Goal: Task Accomplishment & Management: Complete application form

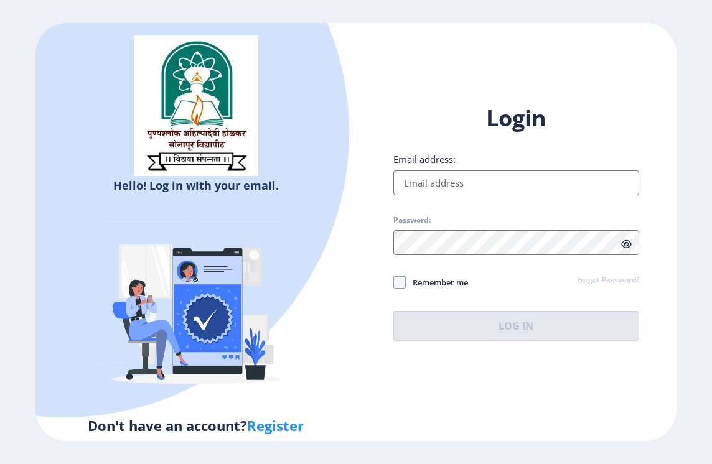
click at [448, 187] on input "Email address:" at bounding box center [516, 183] width 246 height 25
type input "[EMAIL_ADDRESS][DOMAIN_NAME]"
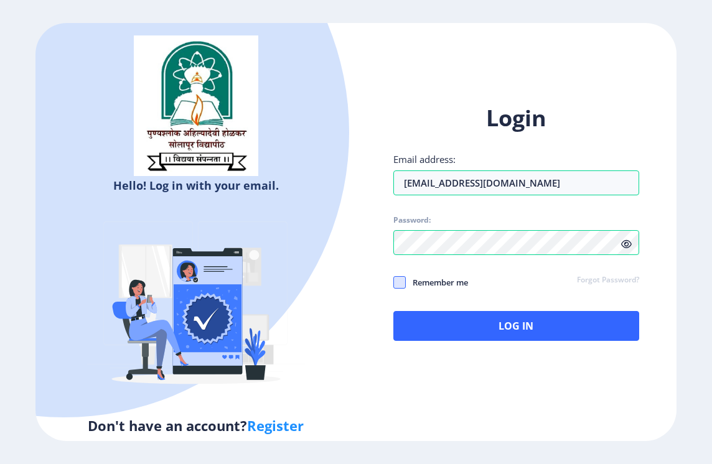
click at [404, 285] on span at bounding box center [399, 282] width 12 height 12
click at [394, 283] on input "Remember me" at bounding box center [393, 282] width 1 height 1
checkbox input "true"
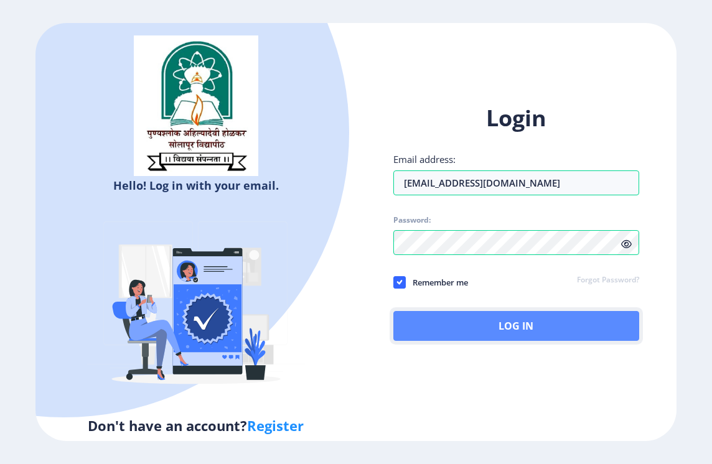
click at [438, 321] on button "Log In" at bounding box center [516, 326] width 246 height 30
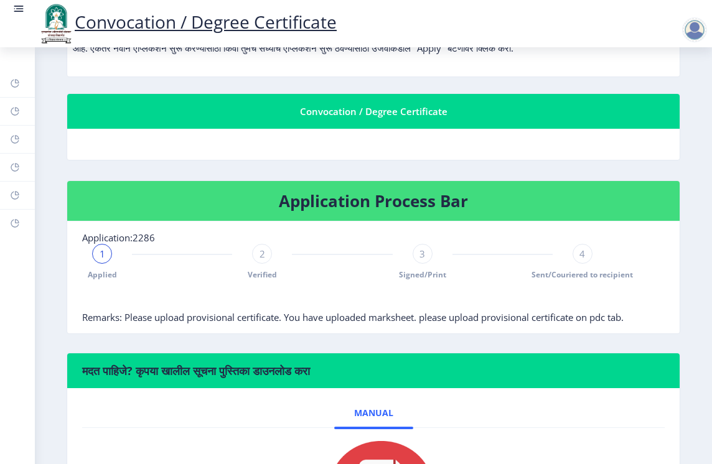
scroll to position [187, 0]
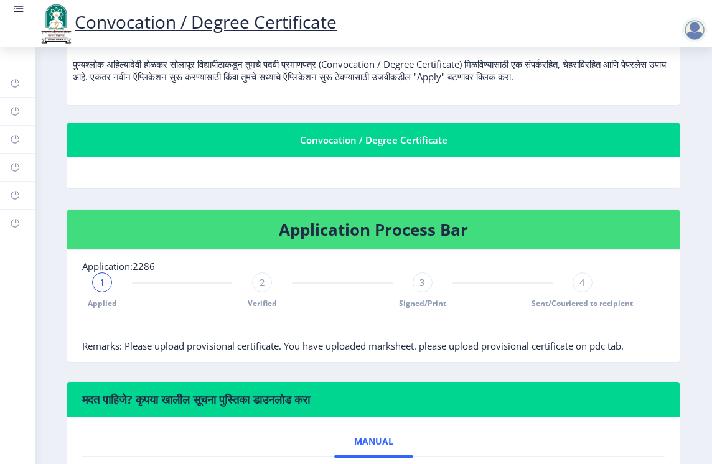
click at [106, 284] on div "1" at bounding box center [102, 283] width 20 height 20
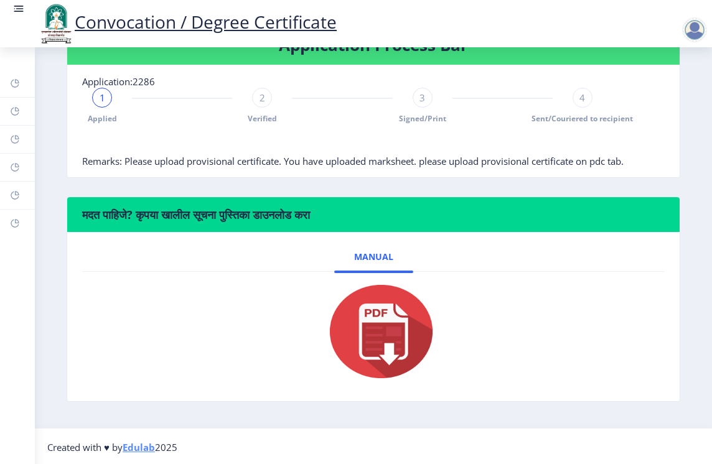
scroll to position [374, 0]
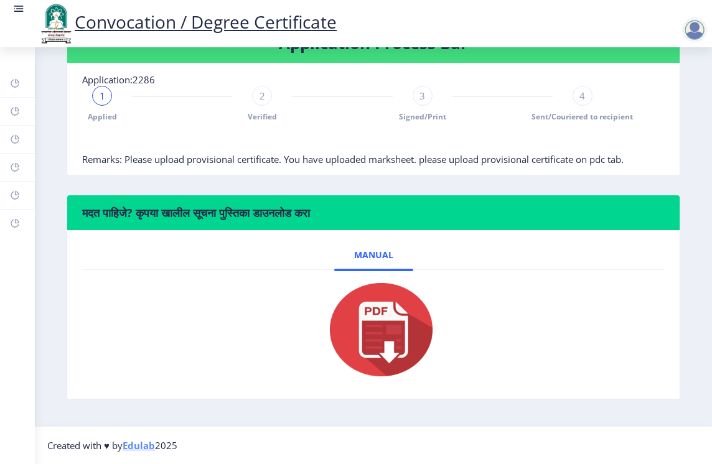
click at [142, 448] on link "Edulab" at bounding box center [139, 446] width 32 height 12
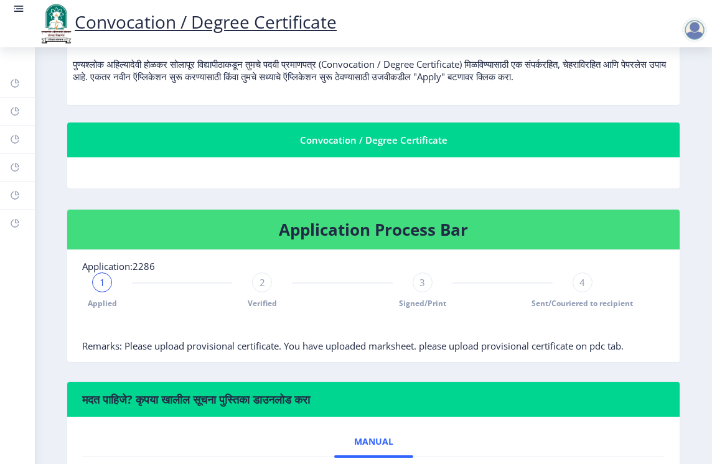
click at [105, 292] on div "1" at bounding box center [102, 283] width 20 height 20
click at [103, 284] on span "1" at bounding box center [103, 282] width 6 height 12
click at [266, 287] on div "2" at bounding box center [262, 283] width 20 height 20
click at [413, 286] on div "3" at bounding box center [423, 283] width 20 height 20
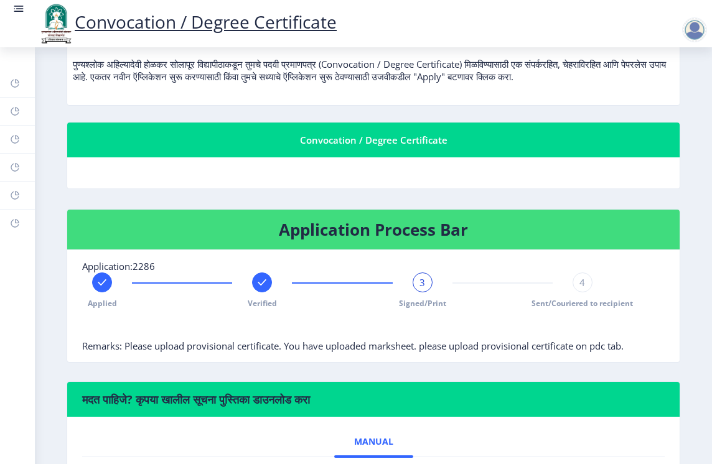
click at [573, 284] on div "4" at bounding box center [583, 283] width 20 height 20
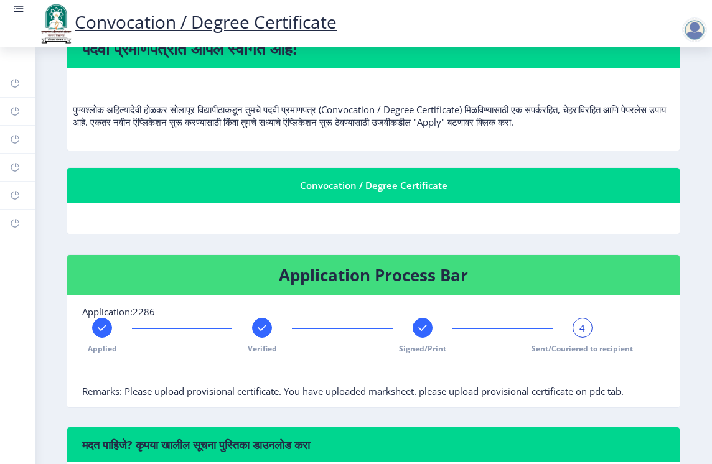
scroll to position [0, 0]
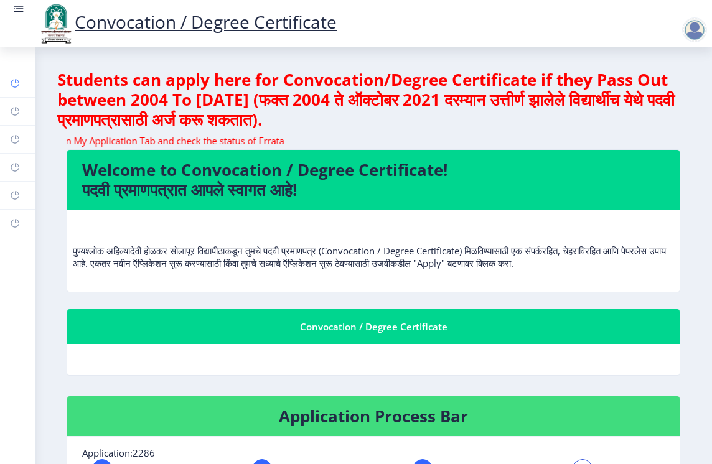
click at [16, 88] on rect at bounding box center [15, 83] width 10 height 10
click at [372, 339] on nb-card-header "Convocation / Degree Certificate" at bounding box center [373, 326] width 613 height 35
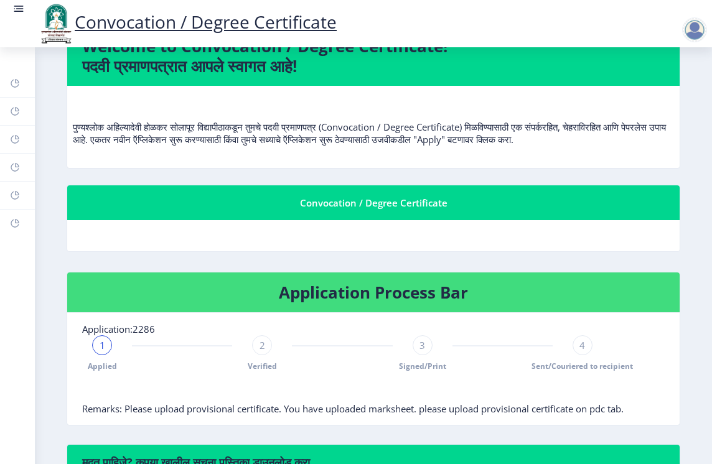
scroll to position [62, 0]
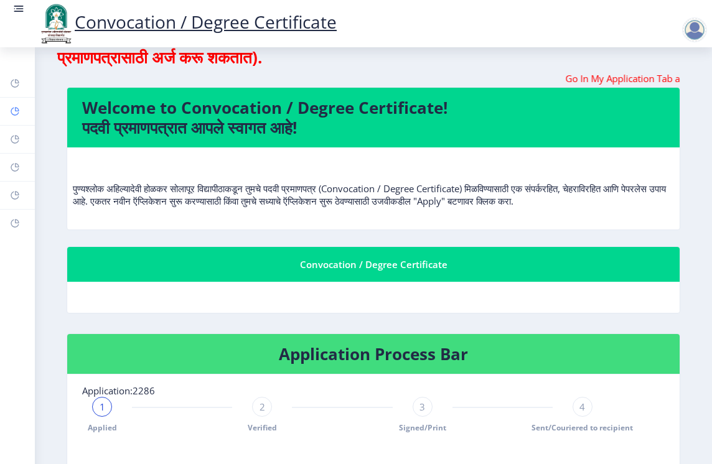
click at [9, 111] on link "Help/FAQ" at bounding box center [17, 111] width 35 height 27
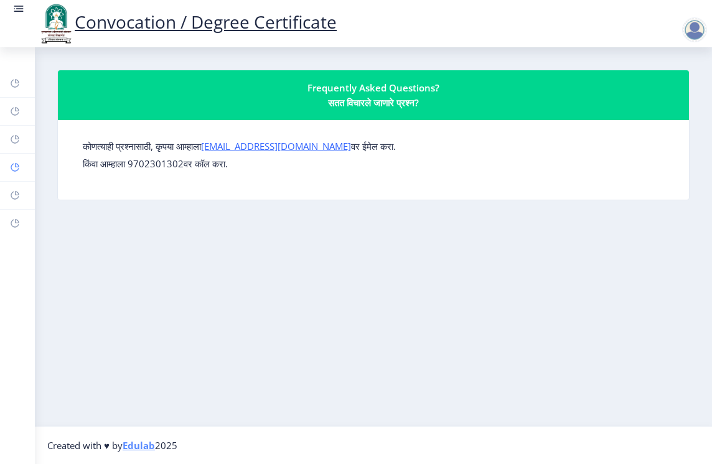
click at [14, 169] on rect at bounding box center [15, 168] width 10 height 10
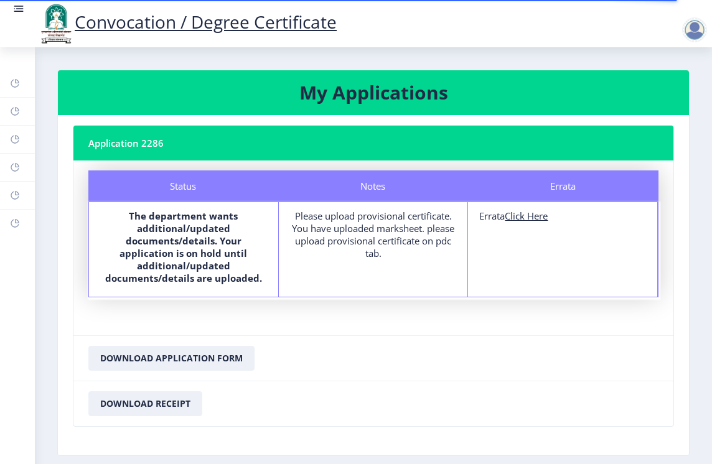
click at [538, 218] on u "Click Here" at bounding box center [526, 216] width 43 height 12
select select
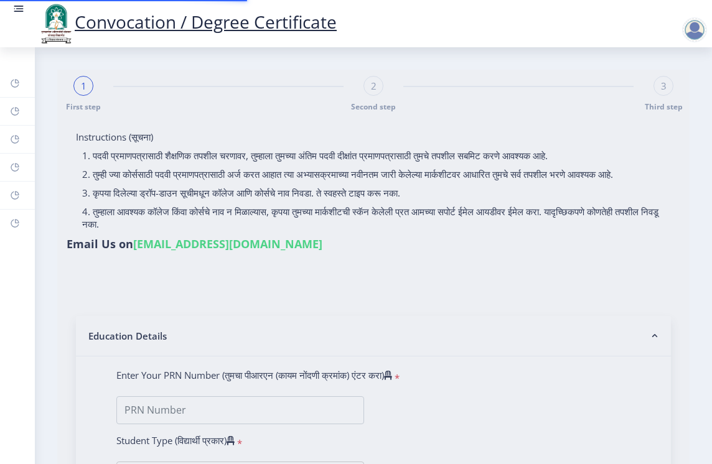
type input "2010032500338794"
select select "Regular"
select select "2013"
select select "March"
select select "SECOND CLASS"
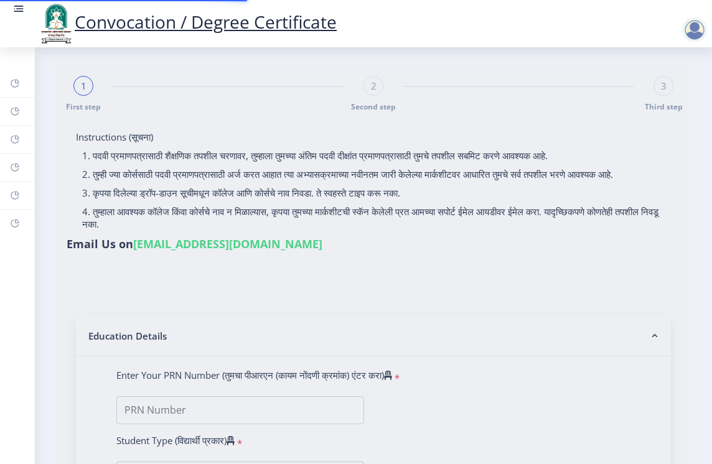
type input "045838"
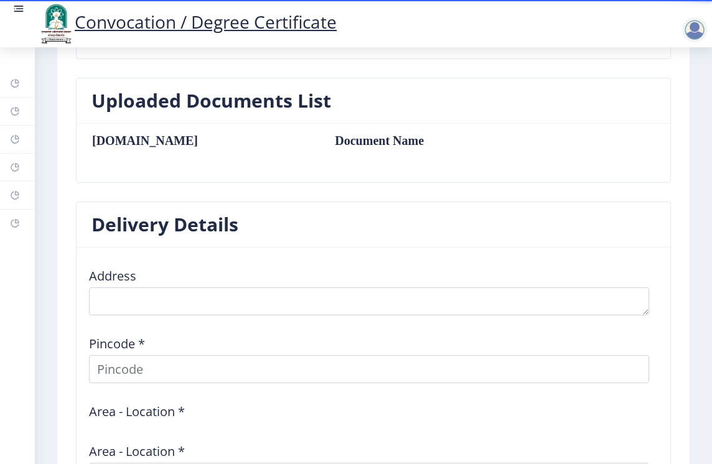
scroll to position [1003, 0]
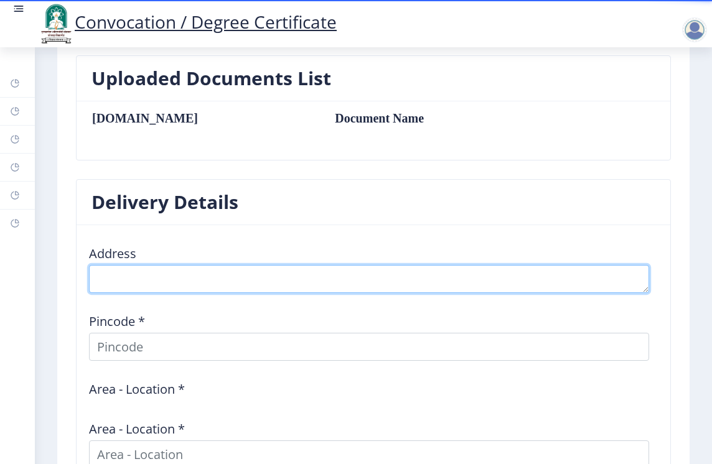
click at [131, 273] on textarea at bounding box center [369, 279] width 560 height 28
type textarea "At delwadi post kumbhargaon"
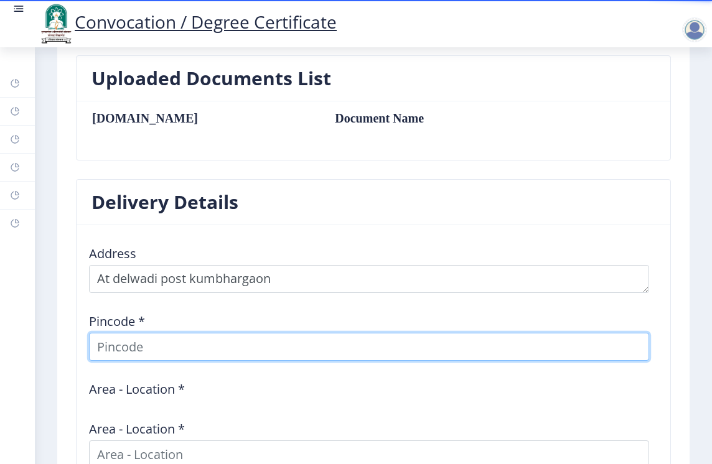
type input "NITIN"
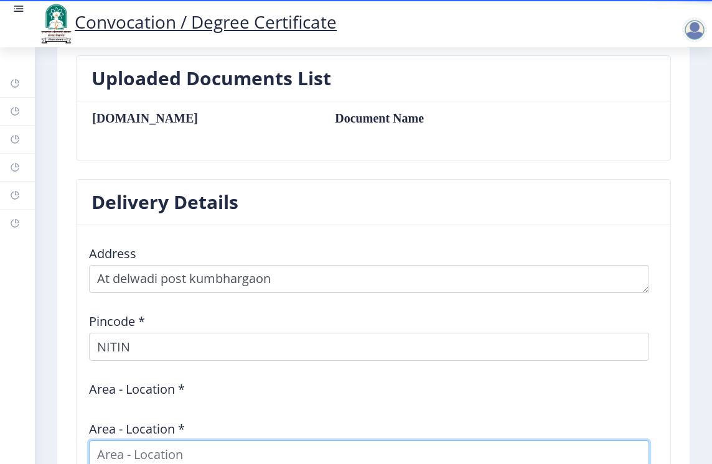
type input "NITIN"
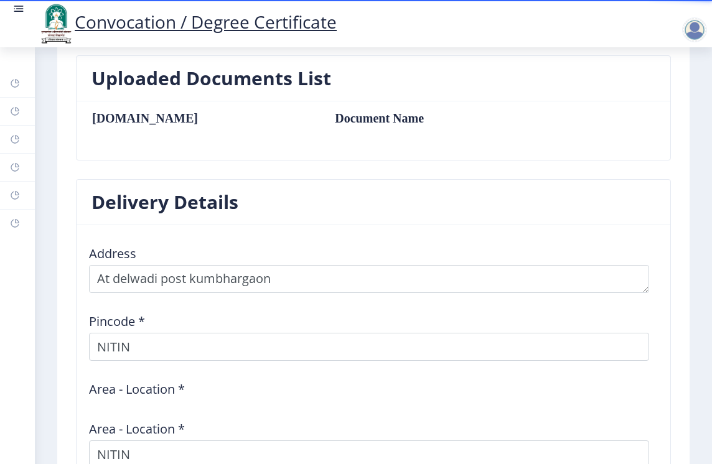
type input "NITIN"
type input "[GEOGRAPHIC_DATA]"
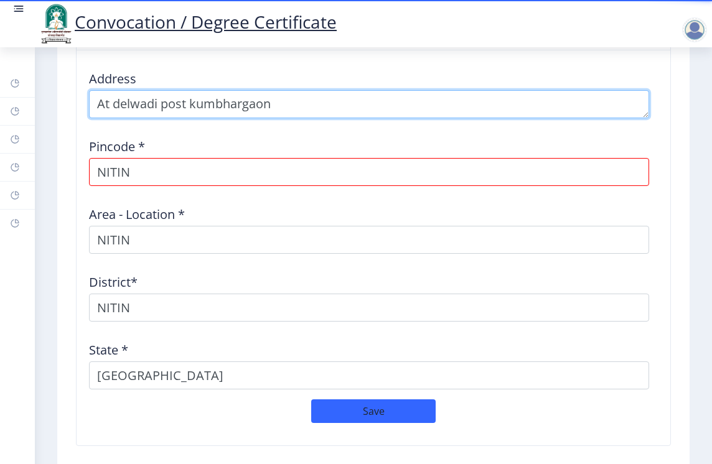
scroll to position [1190, 0]
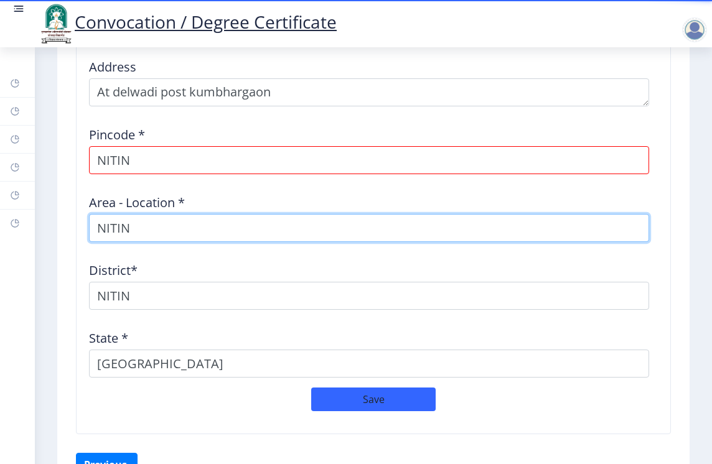
click at [161, 228] on input "NITIN" at bounding box center [369, 228] width 560 height 28
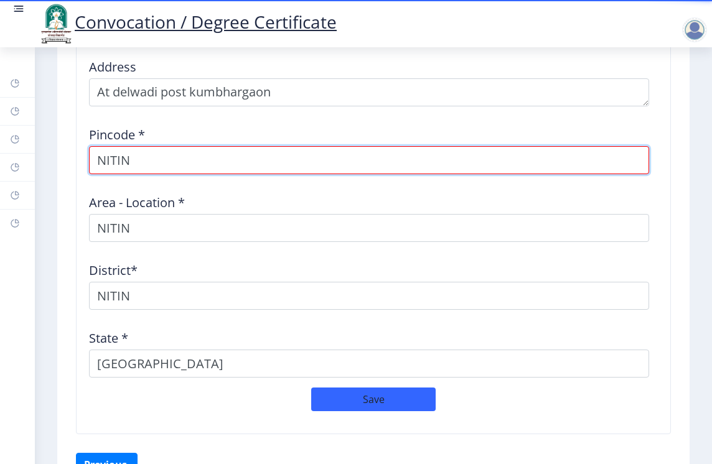
click at [158, 152] on input "NITIN" at bounding box center [369, 160] width 560 height 28
type input "N"
type input "413203"
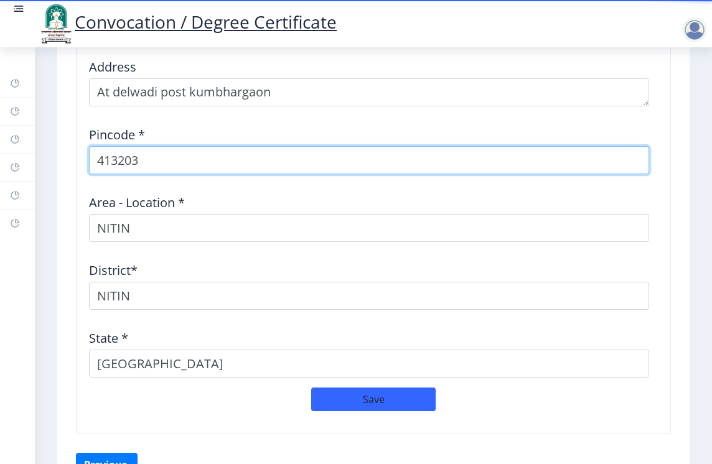
select select
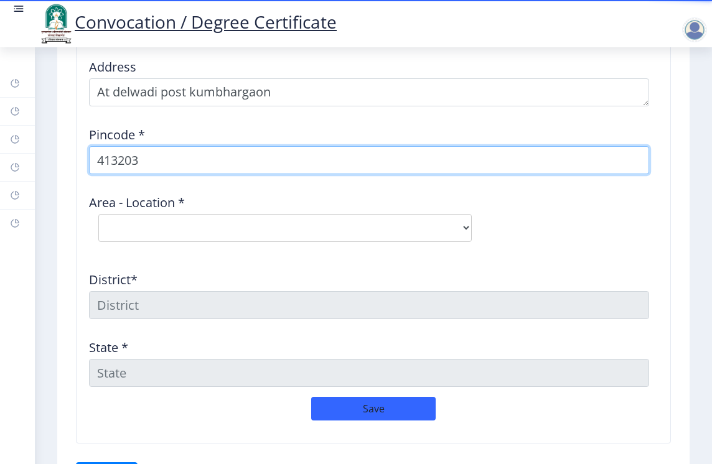
type input "413203"
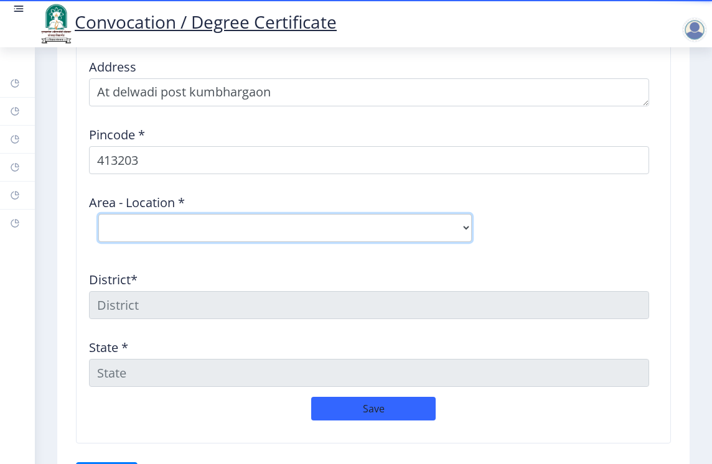
click at [159, 225] on select "Select Area Location [GEOGRAPHIC_DATA] [PERSON_NAME] B.O Borgaon (Kml) B.O Devl…" at bounding box center [285, 228] width 374 height 28
select select "13: Object"
click at [98, 214] on select "Select Area Location [GEOGRAPHIC_DATA] [PERSON_NAME] B.O Borgaon (Kml) B.O Devl…" at bounding box center [285, 228] width 374 height 28
type input "SOLAPUR"
type input "[GEOGRAPHIC_DATA]"
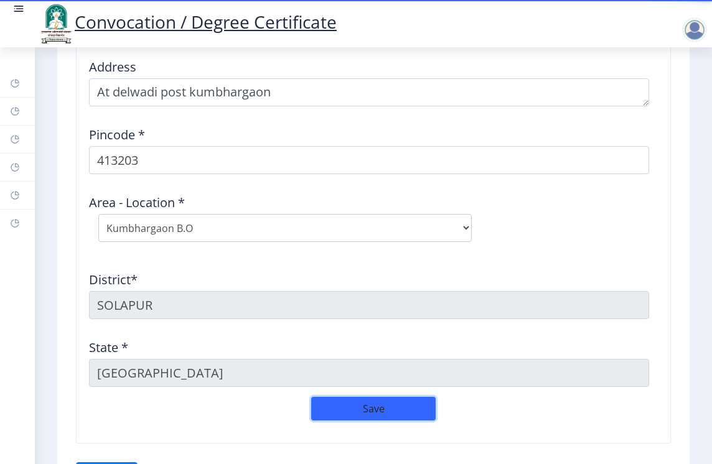
click at [349, 403] on button "Save" at bounding box center [373, 409] width 125 height 24
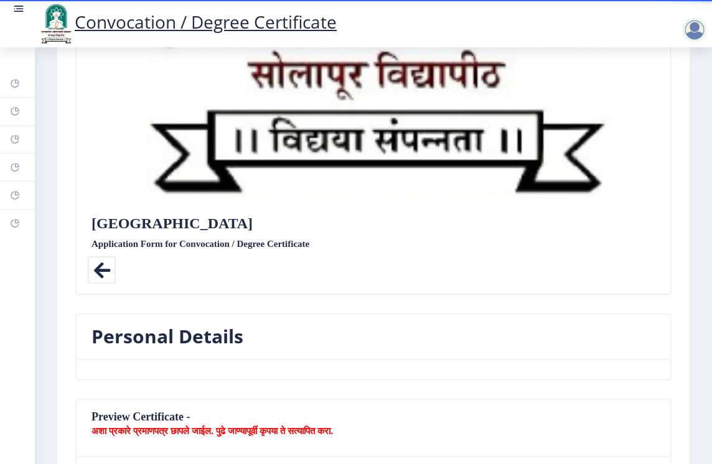
scroll to position [499, 0]
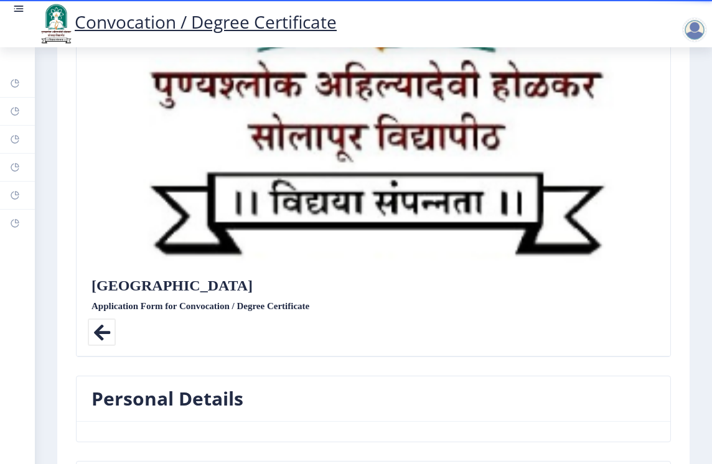
click at [103, 332] on icon at bounding box center [102, 333] width 28 height 28
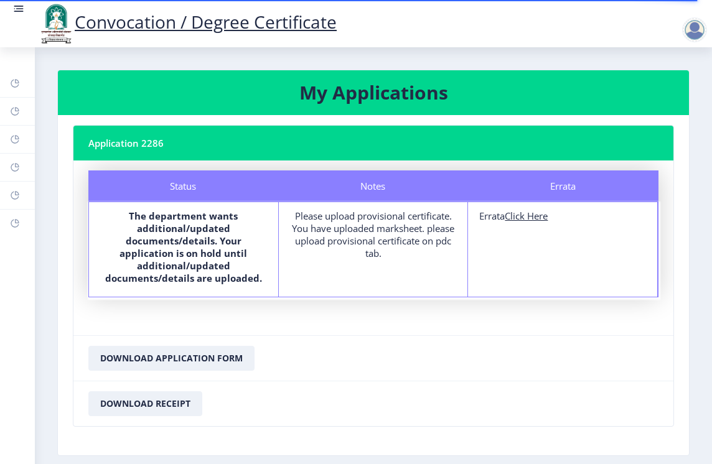
click at [355, 254] on div "Please upload provisional certificate. You have uploaded marksheet. please uplo…" at bounding box center [373, 235] width 167 height 50
click at [369, 255] on div "Please upload provisional certificate. You have uploaded marksheet. please uplo…" at bounding box center [373, 235] width 167 height 50
click at [367, 224] on div "Please upload provisional certificate. You have uploaded marksheet. please uplo…" at bounding box center [373, 235] width 167 height 50
click at [229, 251] on b "The department wants additional/updated documents/details. Your application is …" at bounding box center [183, 247] width 157 height 75
click at [199, 260] on b "The department wants additional/updated documents/details. Your application is …" at bounding box center [183, 247] width 157 height 75
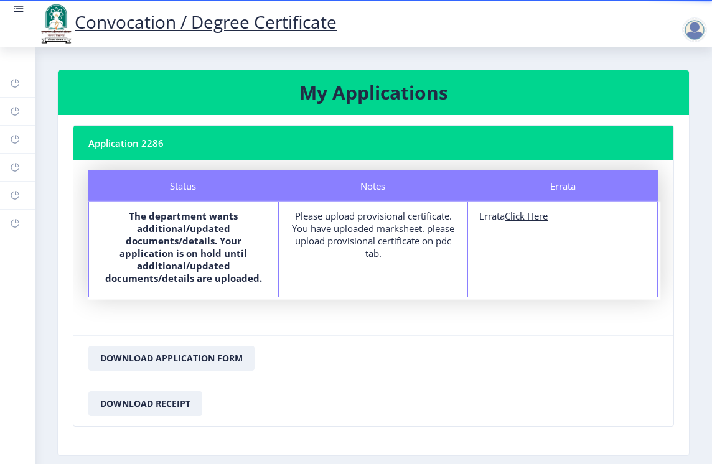
click at [214, 282] on b "The department wants additional/updated documents/details. Your application is …" at bounding box center [183, 247] width 157 height 75
click at [155, 145] on nb-card-header "Application 2286" at bounding box center [373, 143] width 600 height 35
click at [18, 164] on rect at bounding box center [15, 168] width 10 height 10
click at [14, 141] on rect at bounding box center [15, 139] width 10 height 10
select select
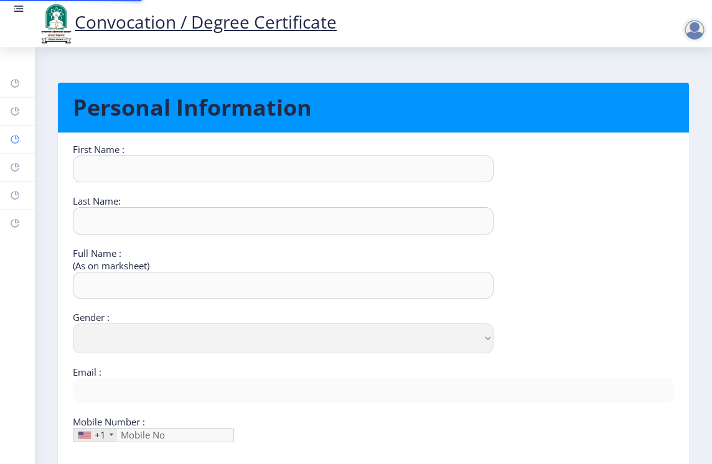
type input "nitin"
type input "[PERSON_NAME]"
select select "[DEMOGRAPHIC_DATA]"
type input "[EMAIL_ADDRESS][DOMAIN_NAME]"
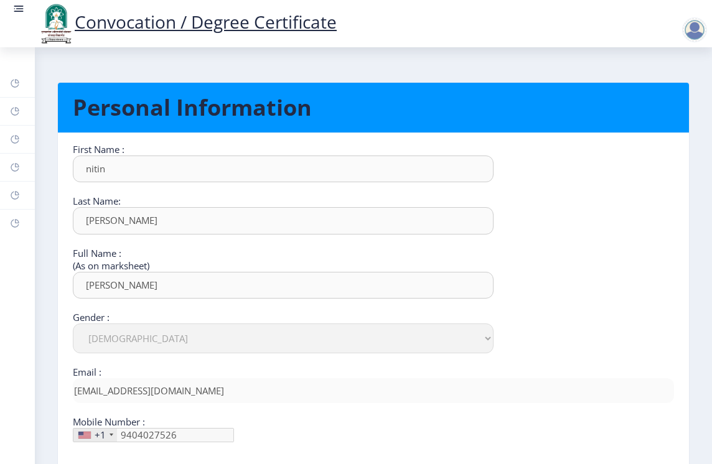
scroll to position [62, 0]
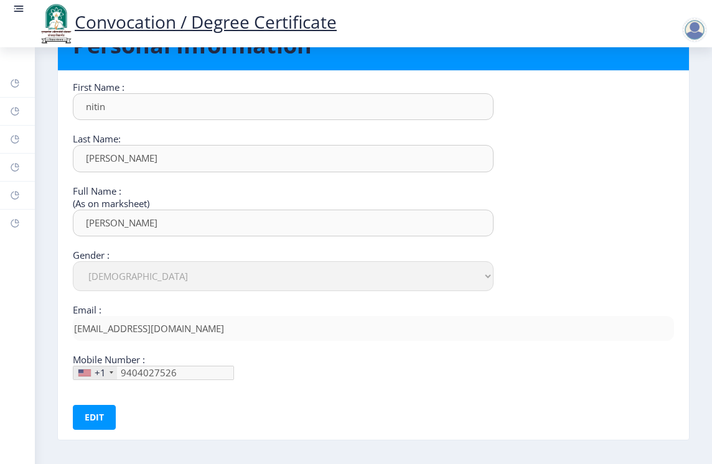
type input "[PHONE_NUMBER]"
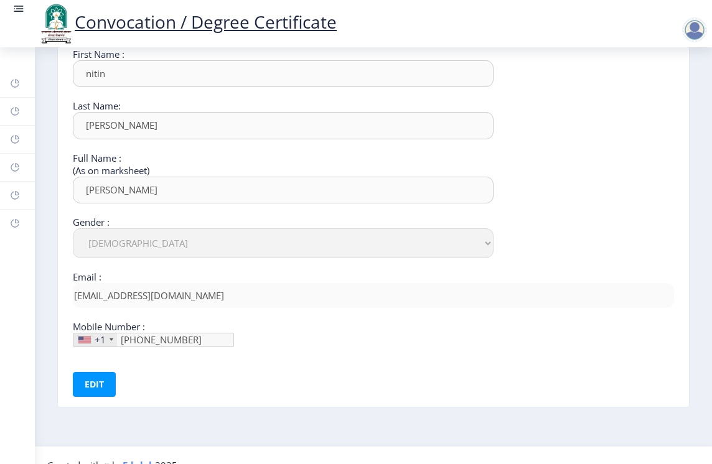
scroll to position [115, 0]
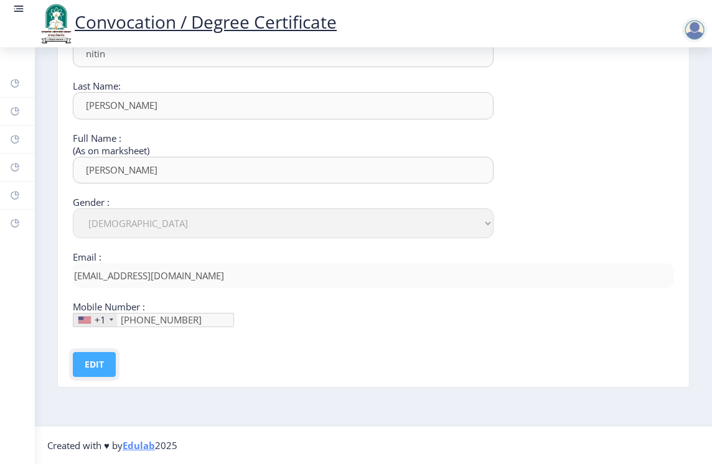
click at [88, 371] on button "Edit" at bounding box center [94, 364] width 43 height 25
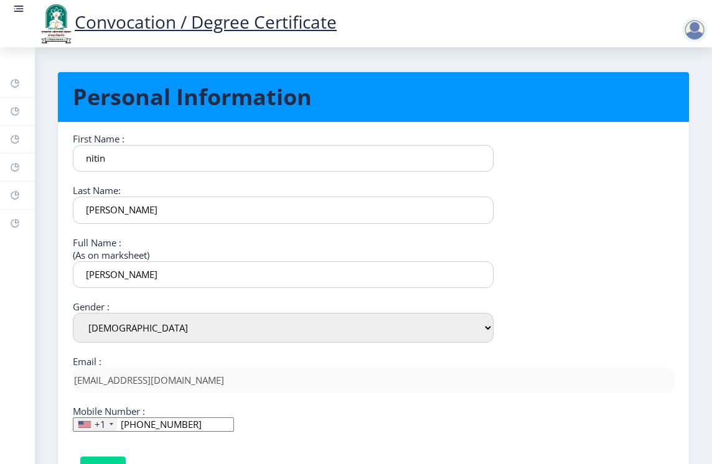
scroll to position [0, 0]
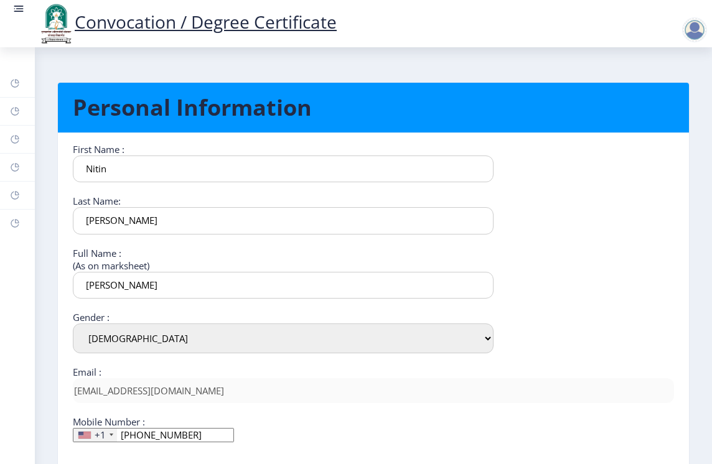
type input "Nitin"
type input "n"
type input "[PERSON_NAME]"
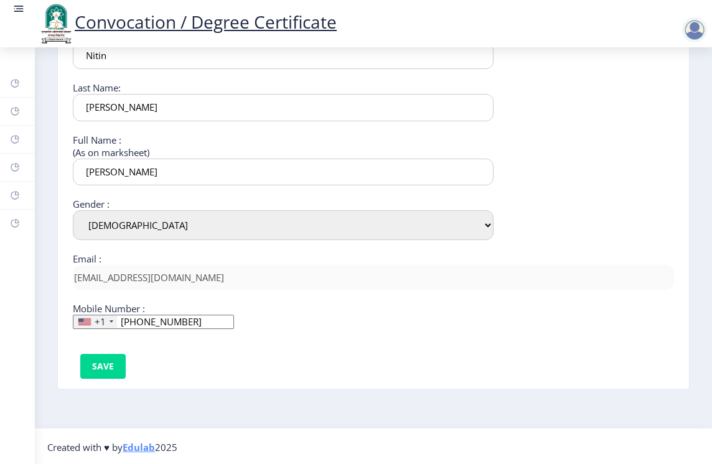
scroll to position [115, 0]
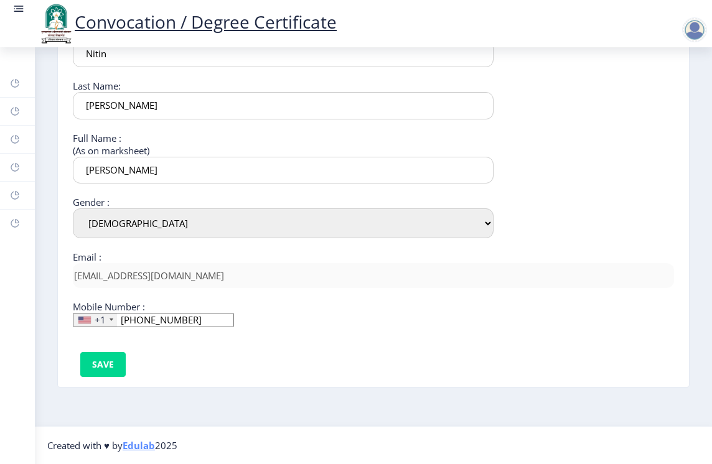
click at [180, 318] on input "[PHONE_NUMBER]" at bounding box center [153, 320] width 161 height 14
type input "9"
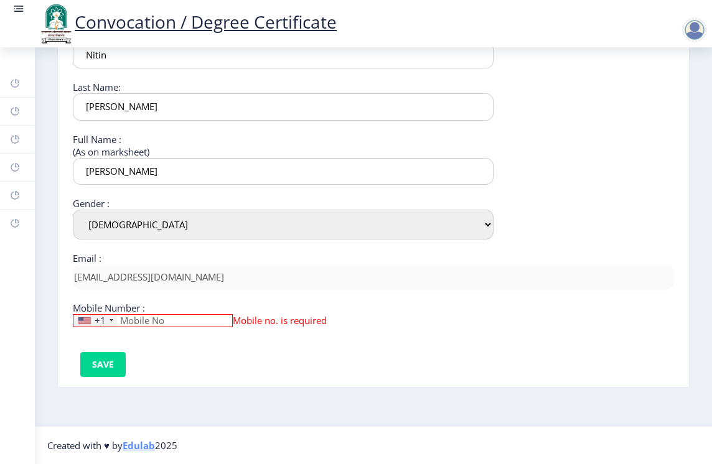
scroll to position [114, 0]
click at [101, 322] on div "+1" at bounding box center [100, 320] width 11 height 12
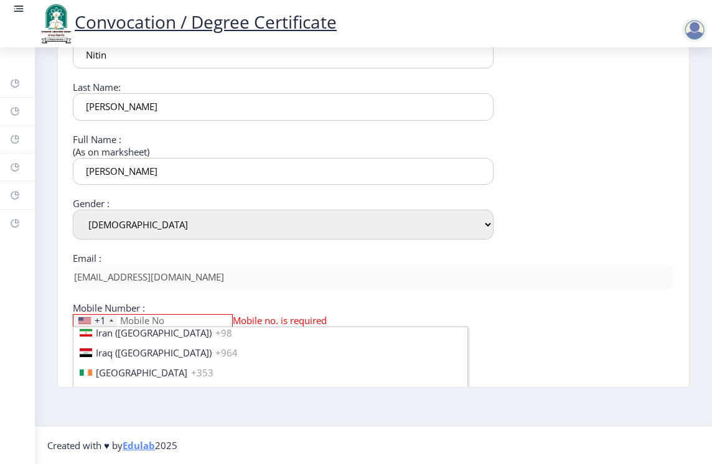
scroll to position [1961, 0]
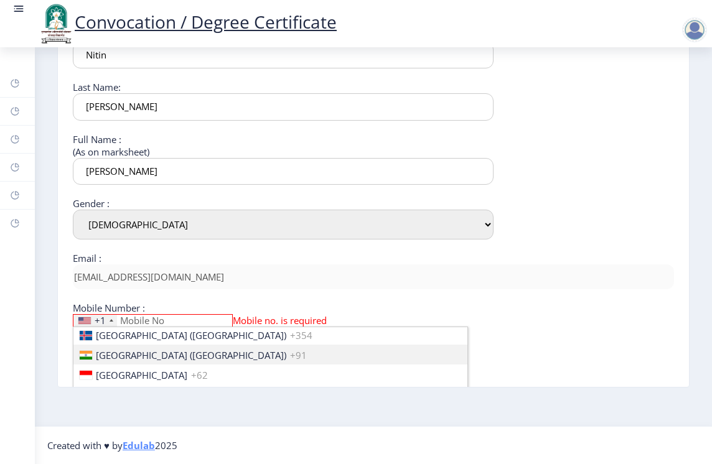
click at [113, 354] on span "[GEOGRAPHIC_DATA] ([GEOGRAPHIC_DATA])" at bounding box center [191, 355] width 191 height 12
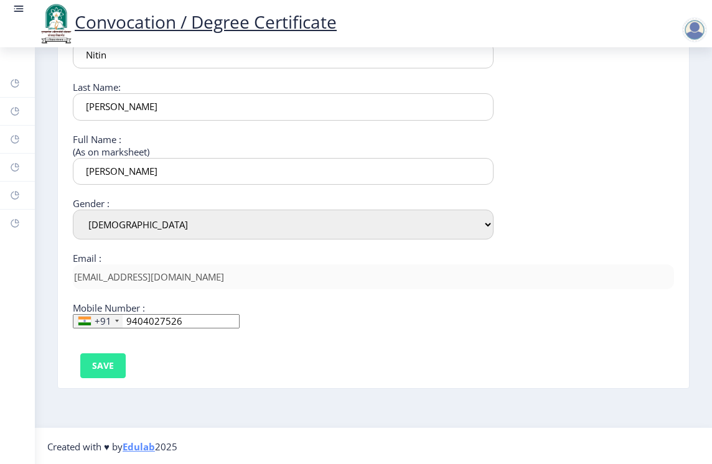
type input "9404027526"
click at [108, 362] on button "Save" at bounding box center [102, 366] width 45 height 25
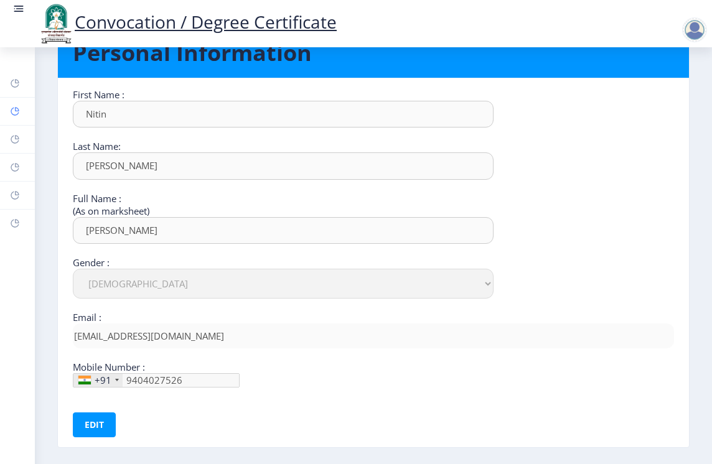
scroll to position [115, 0]
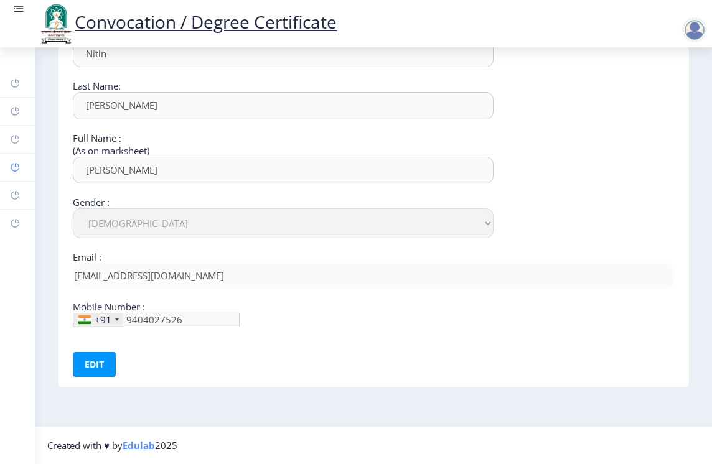
click at [18, 169] on icon at bounding box center [15, 168] width 8 height 8
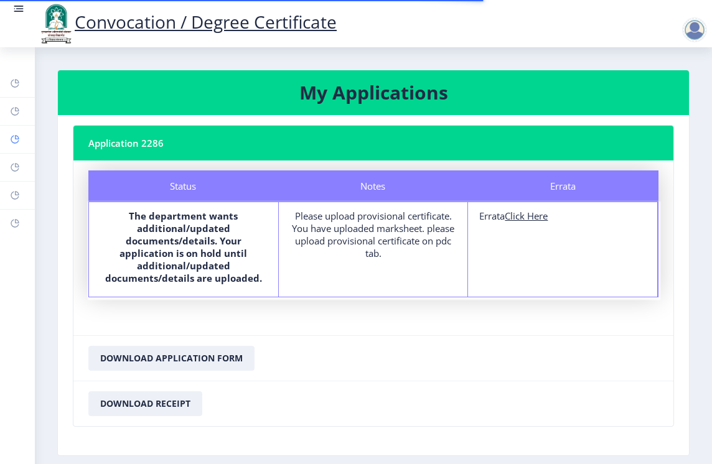
click at [14, 144] on rect at bounding box center [15, 139] width 10 height 10
select select
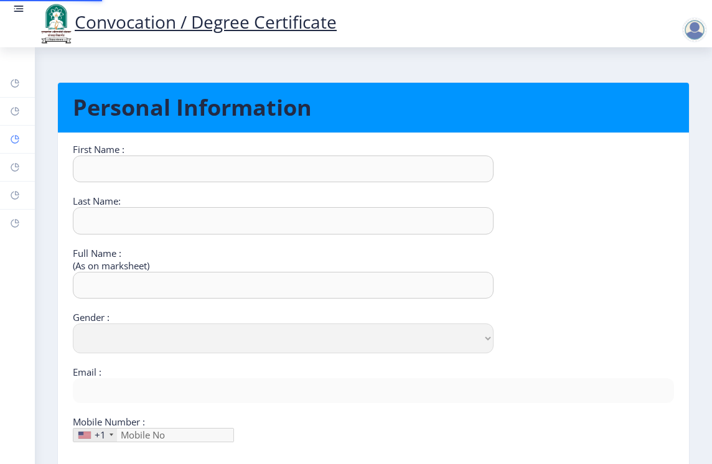
type input "Nitin"
type input "[PERSON_NAME]"
select select "[DEMOGRAPHIC_DATA]"
type input "[EMAIL_ADDRESS][DOMAIN_NAME]"
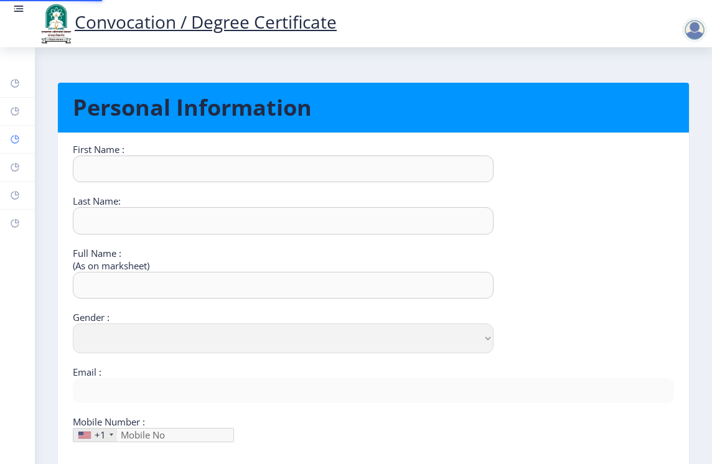
type input "9404027526"
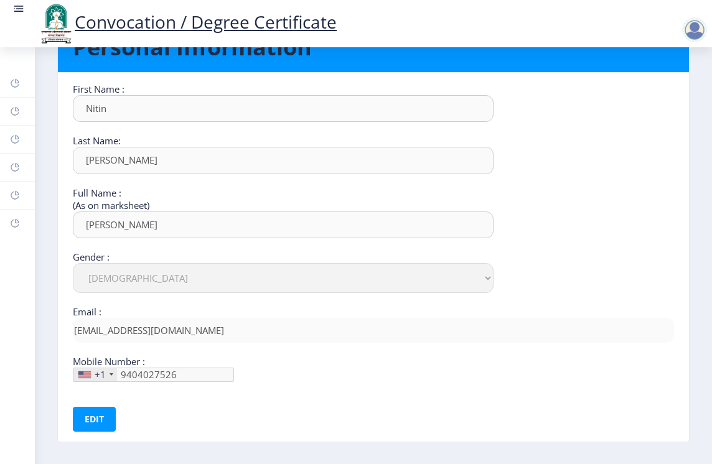
scroll to position [115, 0]
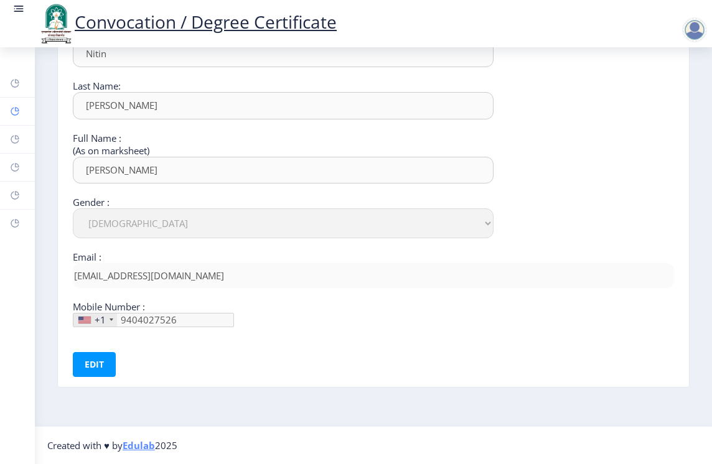
click at [17, 116] on rect at bounding box center [15, 111] width 10 height 10
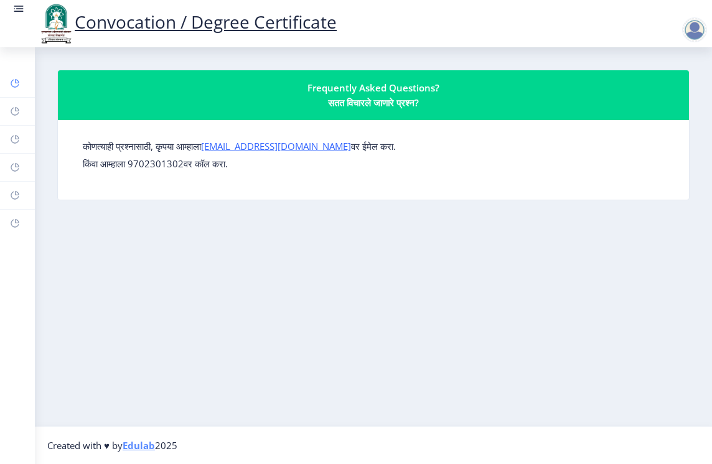
click at [14, 79] on rect at bounding box center [15, 83] width 10 height 10
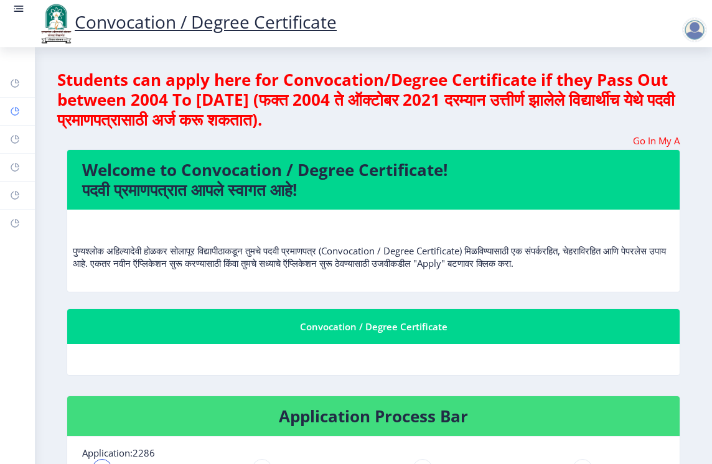
click at [9, 111] on link "Help/FAQ" at bounding box center [17, 111] width 35 height 27
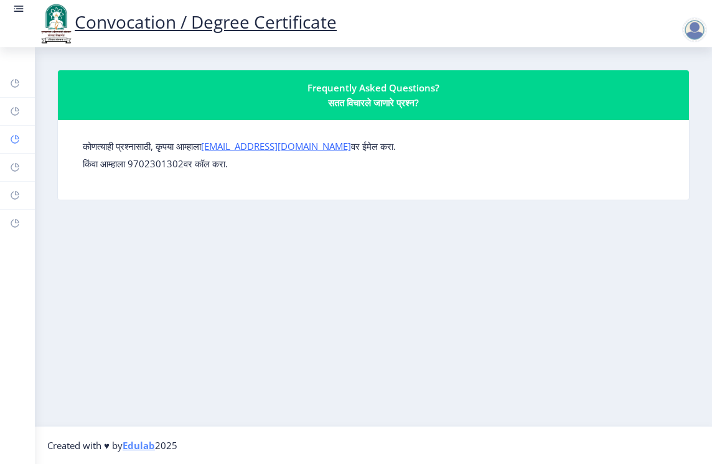
click at [19, 138] on icon at bounding box center [17, 137] width 4 height 4
select select
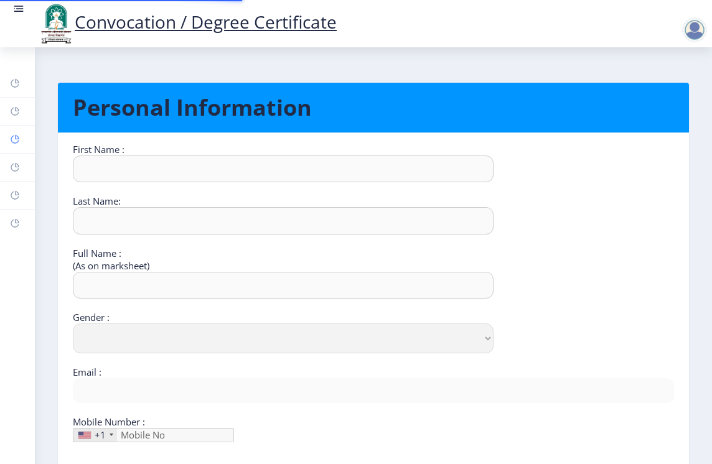
type input "Nitin"
type input "[PERSON_NAME]"
select select "[DEMOGRAPHIC_DATA]"
type input "[EMAIL_ADDRESS][DOMAIN_NAME]"
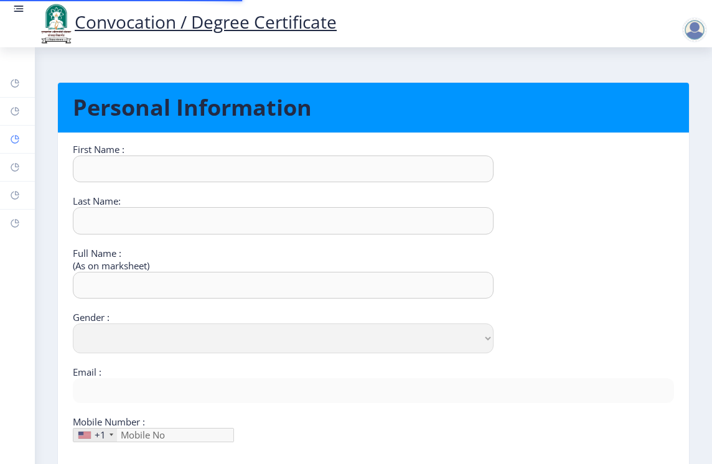
type input "9404027526"
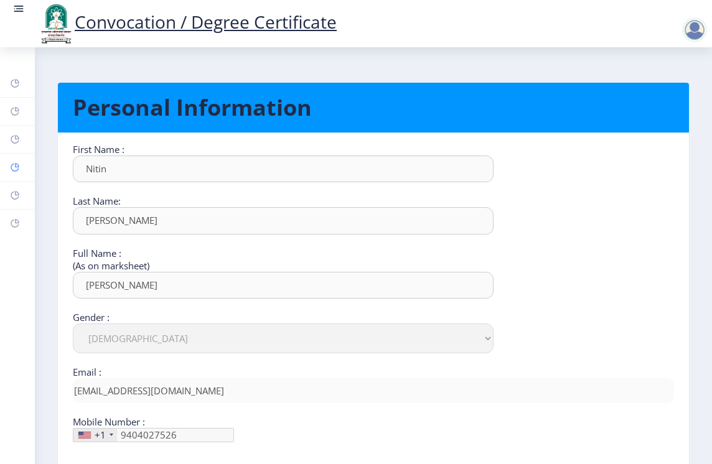
click at [16, 171] on icon at bounding box center [15, 168] width 8 height 8
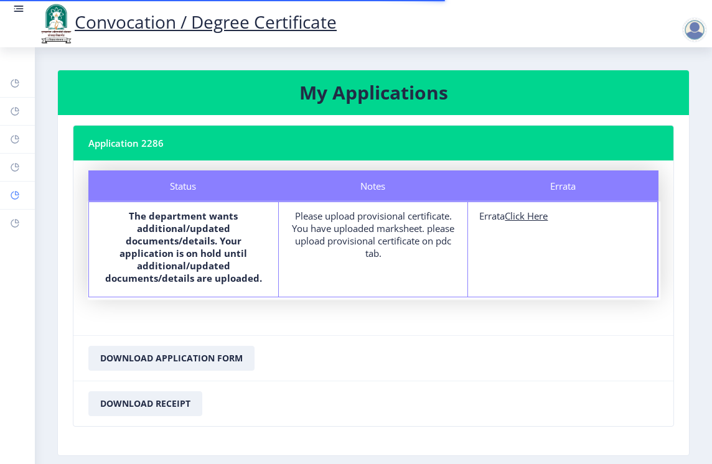
click at [13, 192] on icon at bounding box center [15, 196] width 8 height 8
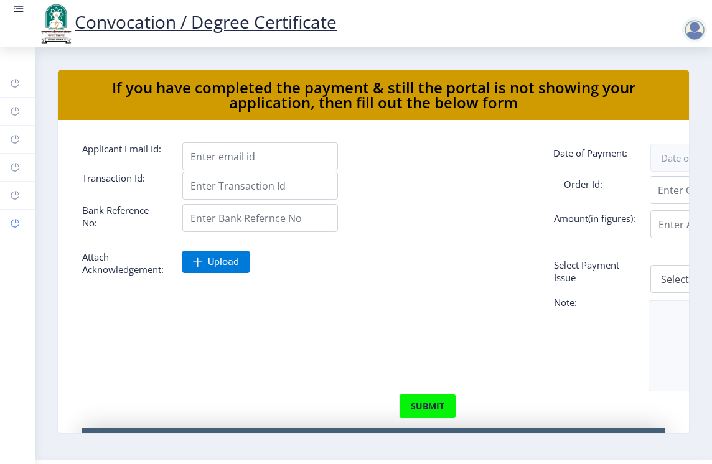
click at [16, 223] on icon at bounding box center [17, 221] width 4 height 4
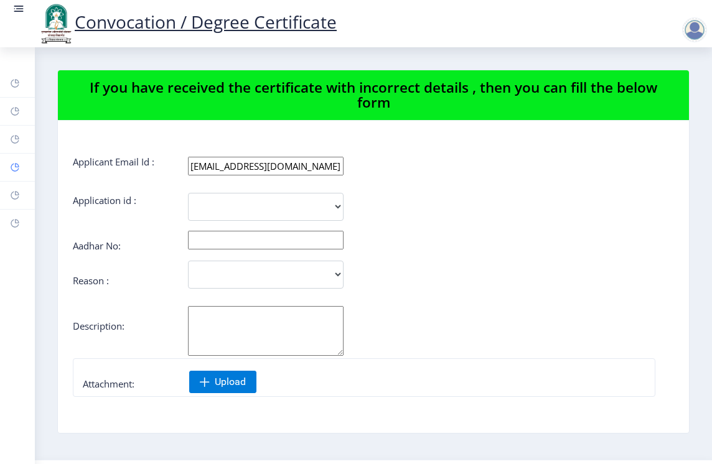
click at [16, 169] on rect at bounding box center [15, 168] width 10 height 10
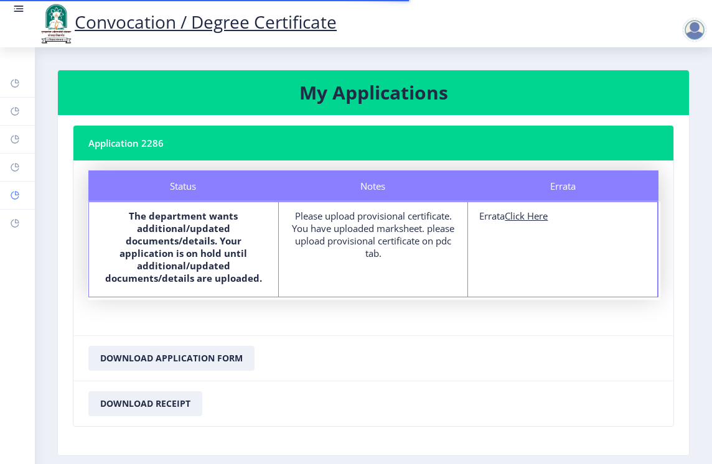
click at [17, 192] on icon at bounding box center [17, 193] width 4 height 4
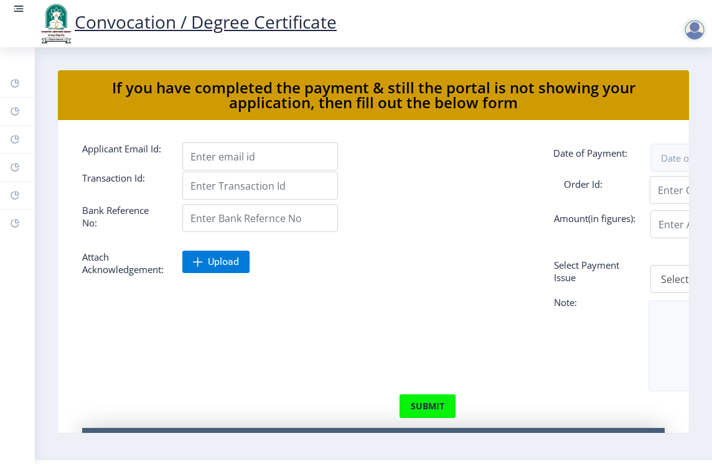
drag, startPoint x: 649, startPoint y: 250, endPoint x: 592, endPoint y: 250, distance: 56.7
click at [592, 250] on form "Applicant Email Id: Date of Payment: Transaction Id: Order Id: Bank Reference N…" at bounding box center [373, 332] width 601 height 379
drag, startPoint x: 554, startPoint y: 235, endPoint x: 503, endPoint y: 238, distance: 50.5
click at [697, 26] on div at bounding box center [694, 29] width 25 height 25
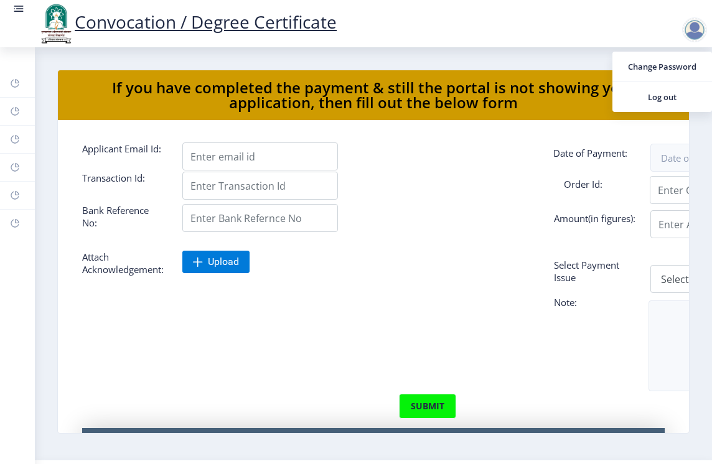
click at [388, 67] on nb-layout-column "If you have completed the payment & still the portal is not showing your applic…" at bounding box center [373, 253] width 677 height 413
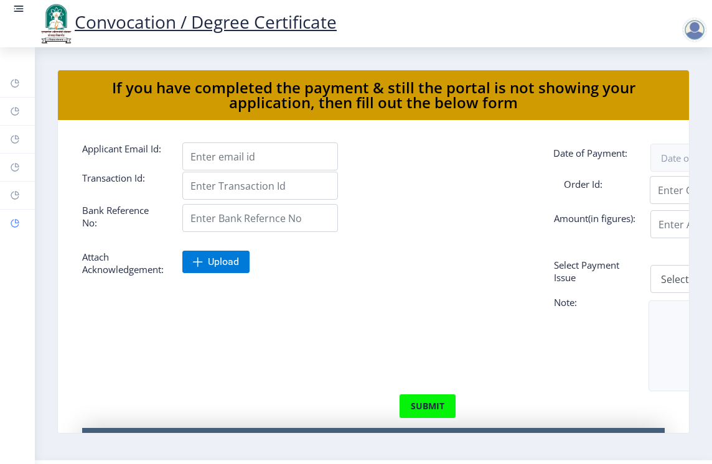
click at [13, 228] on rect at bounding box center [15, 224] width 10 height 10
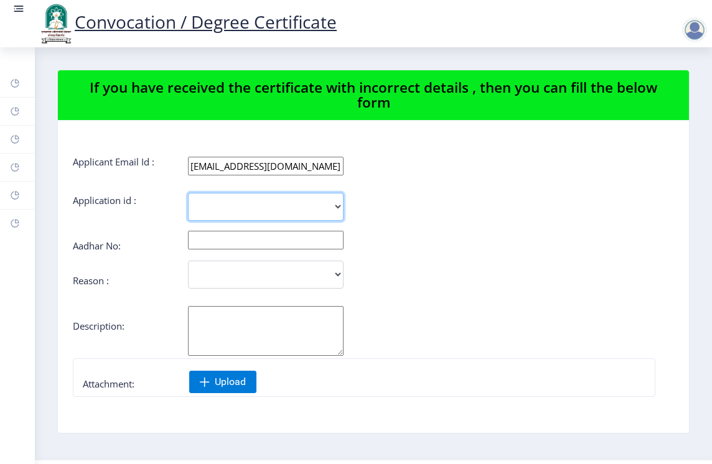
click at [210, 209] on select "2286" at bounding box center [266, 207] width 156 height 28
select select "2286"
click at [188, 193] on select "2286" at bounding box center [266, 207] width 156 height 28
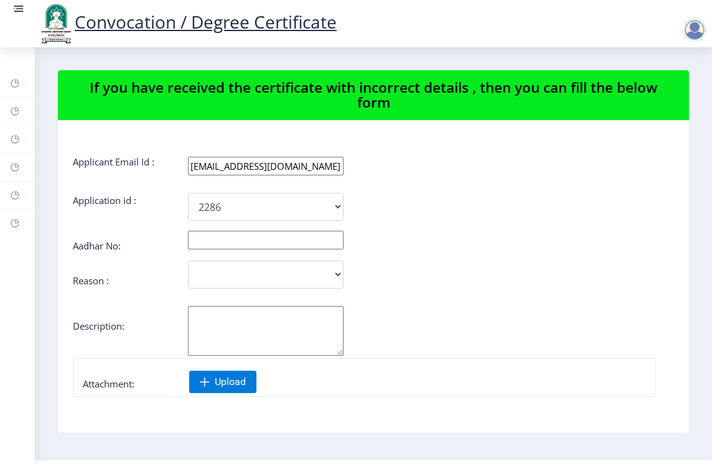
click at [209, 248] on input "text" at bounding box center [266, 240] width 156 height 19
type input "713977719448"
click at [241, 273] on select "Incorrect Course Name Incorrect Name/ Fathers Name Others" at bounding box center [266, 275] width 156 height 28
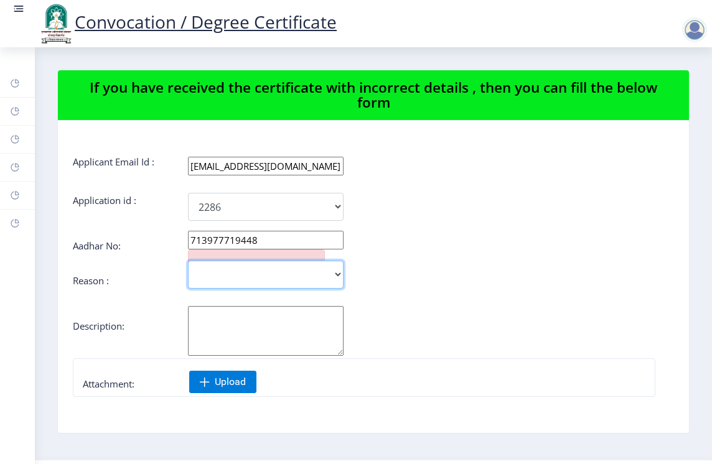
select select "Others"
click at [188, 261] on select "Incorrect Course Name Incorrect Name/ Fathers Name Others" at bounding box center [266, 275] width 156 height 28
click at [219, 326] on textarea "Aadhar No:" at bounding box center [266, 331] width 156 height 50
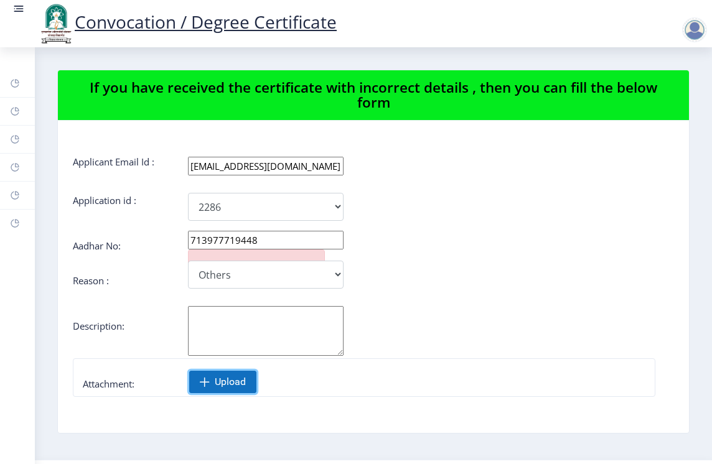
click at [217, 377] on span "Upload" at bounding box center [230, 382] width 31 height 12
